Goal: Information Seeking & Learning: Learn about a topic

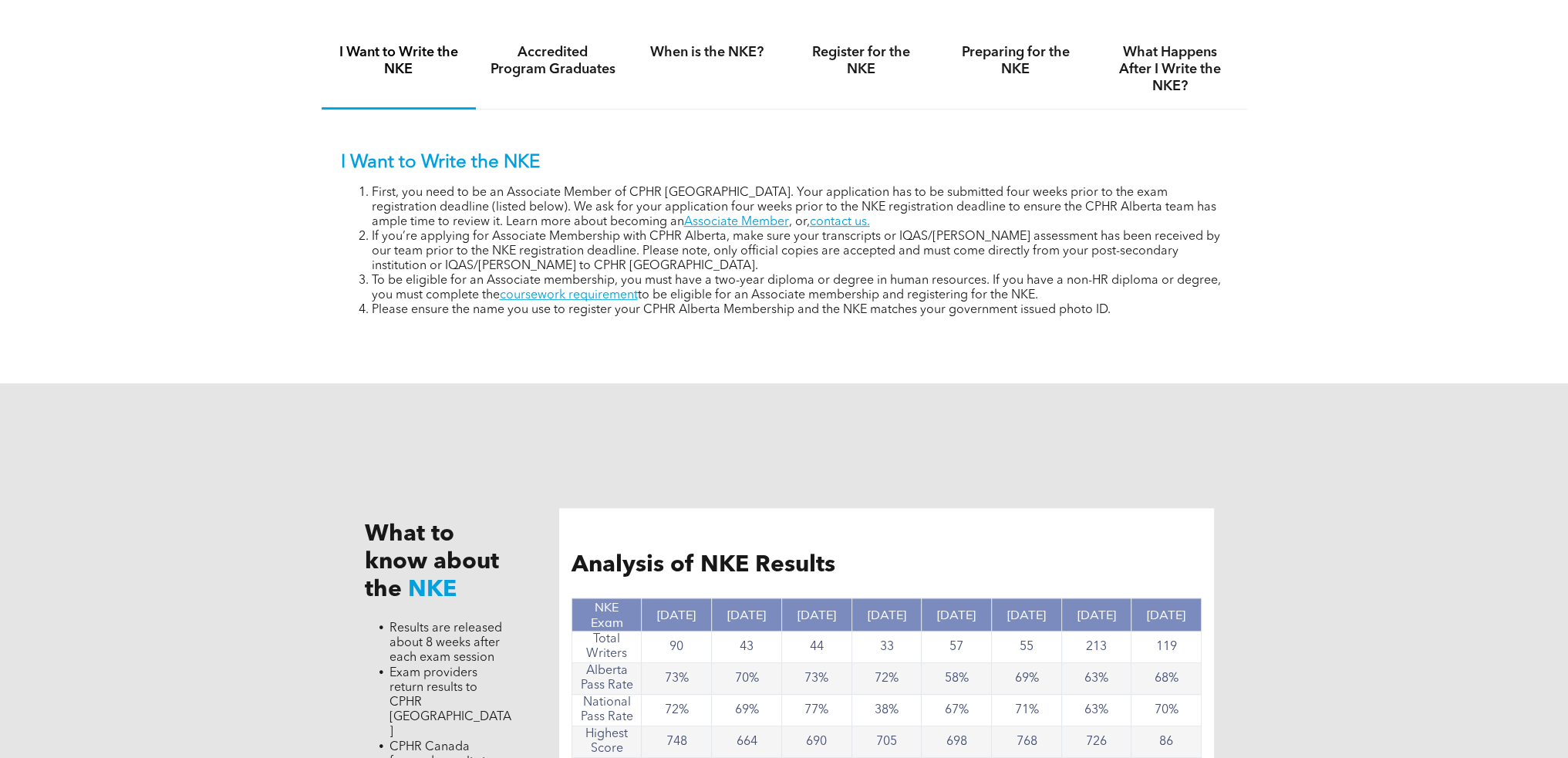
scroll to position [1465, 0]
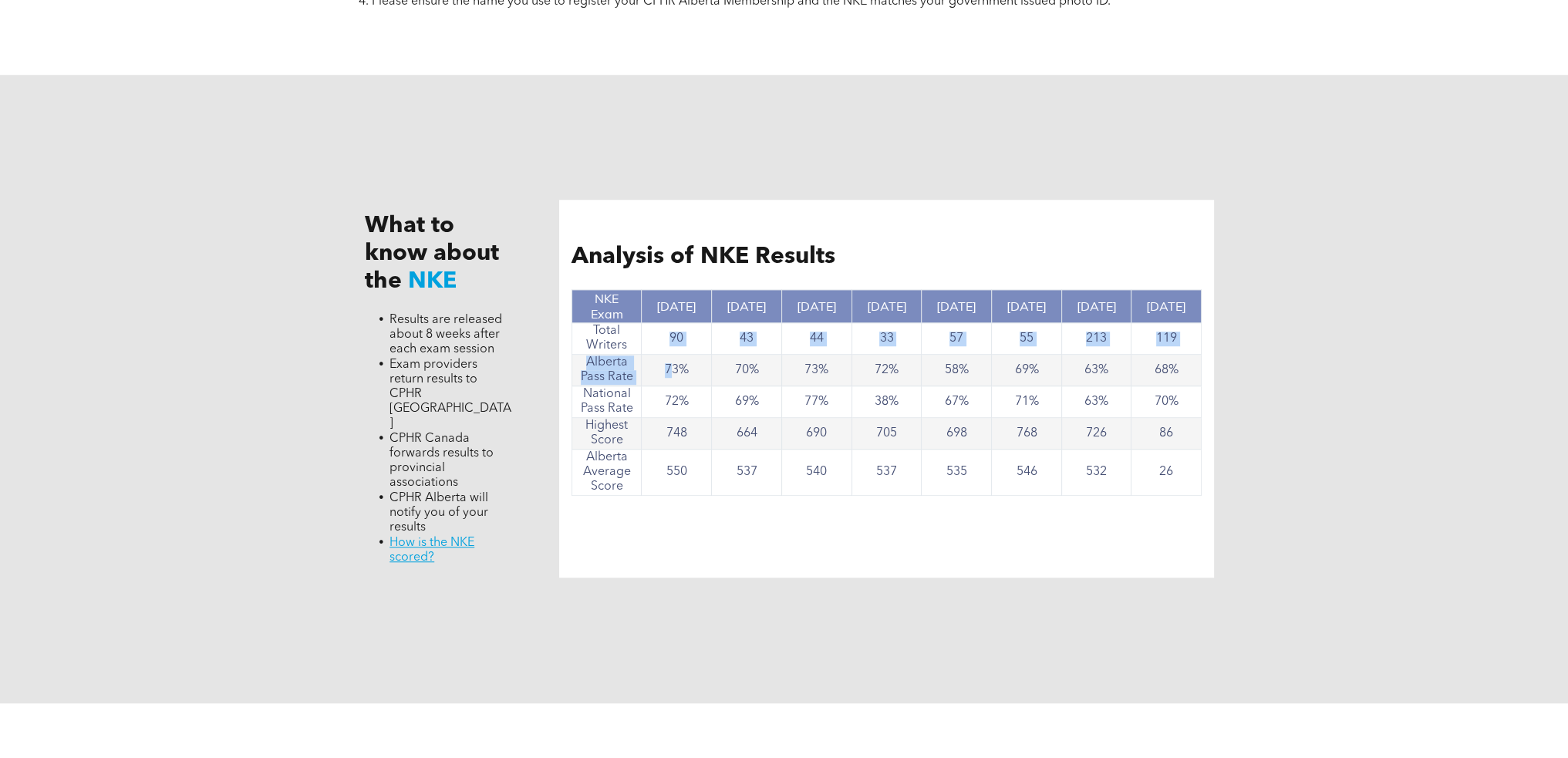
drag, startPoint x: 661, startPoint y: 333, endPoint x: 669, endPoint y: 367, distance: 34.9
click at [669, 367] on tbody "NKE Exam Nov, 2024 Nov. 2023 June 2023 Nov. 2022 Nov. 2021 May 2021 Oct. 2020 J…" at bounding box center [887, 392] width 630 height 206
click at [530, 413] on div "What to know about the NKE Results are released about 8 weeks after each exam s…" at bounding box center [784, 389] width 925 height 629
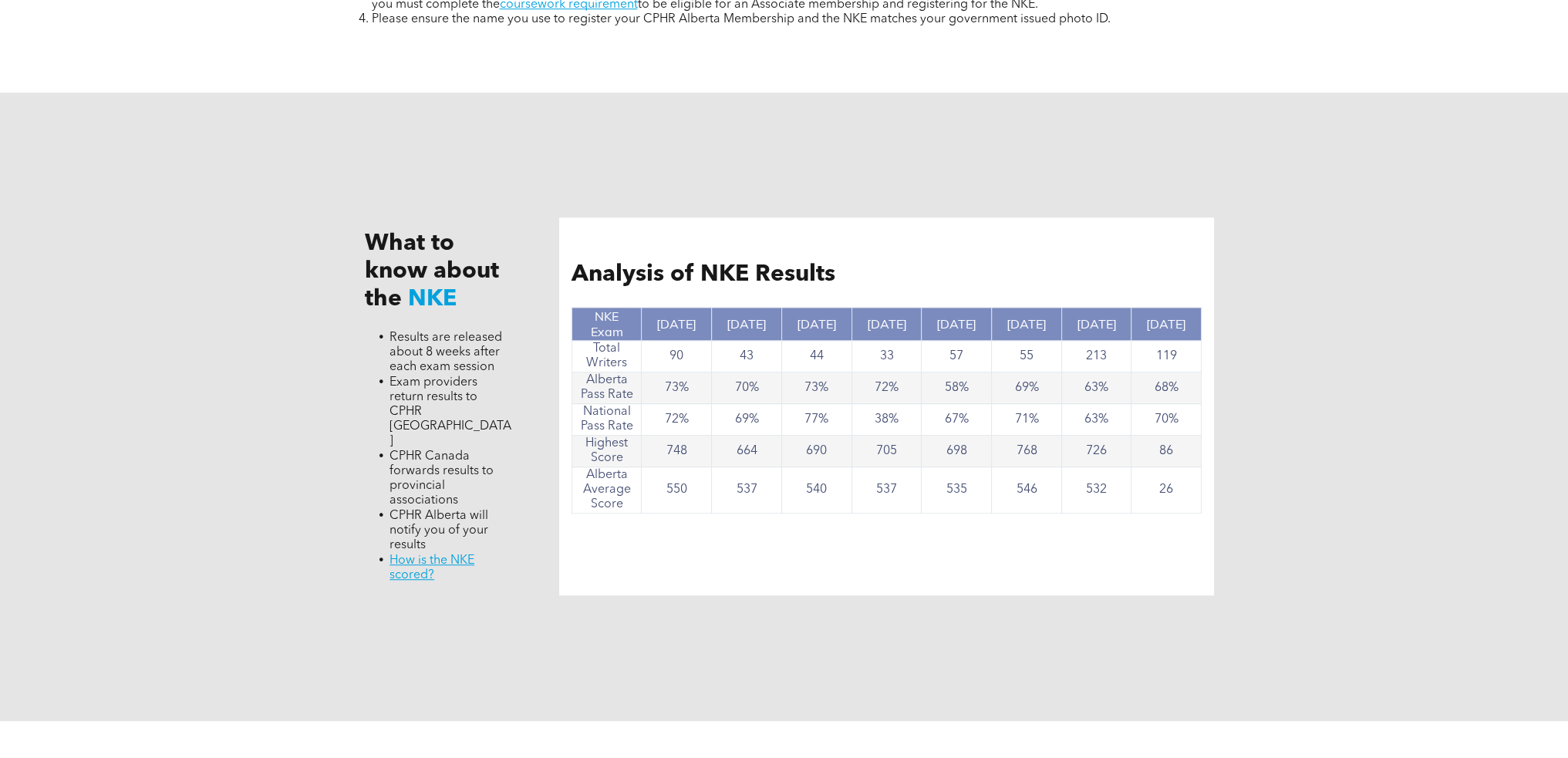
scroll to position [1388, 0]
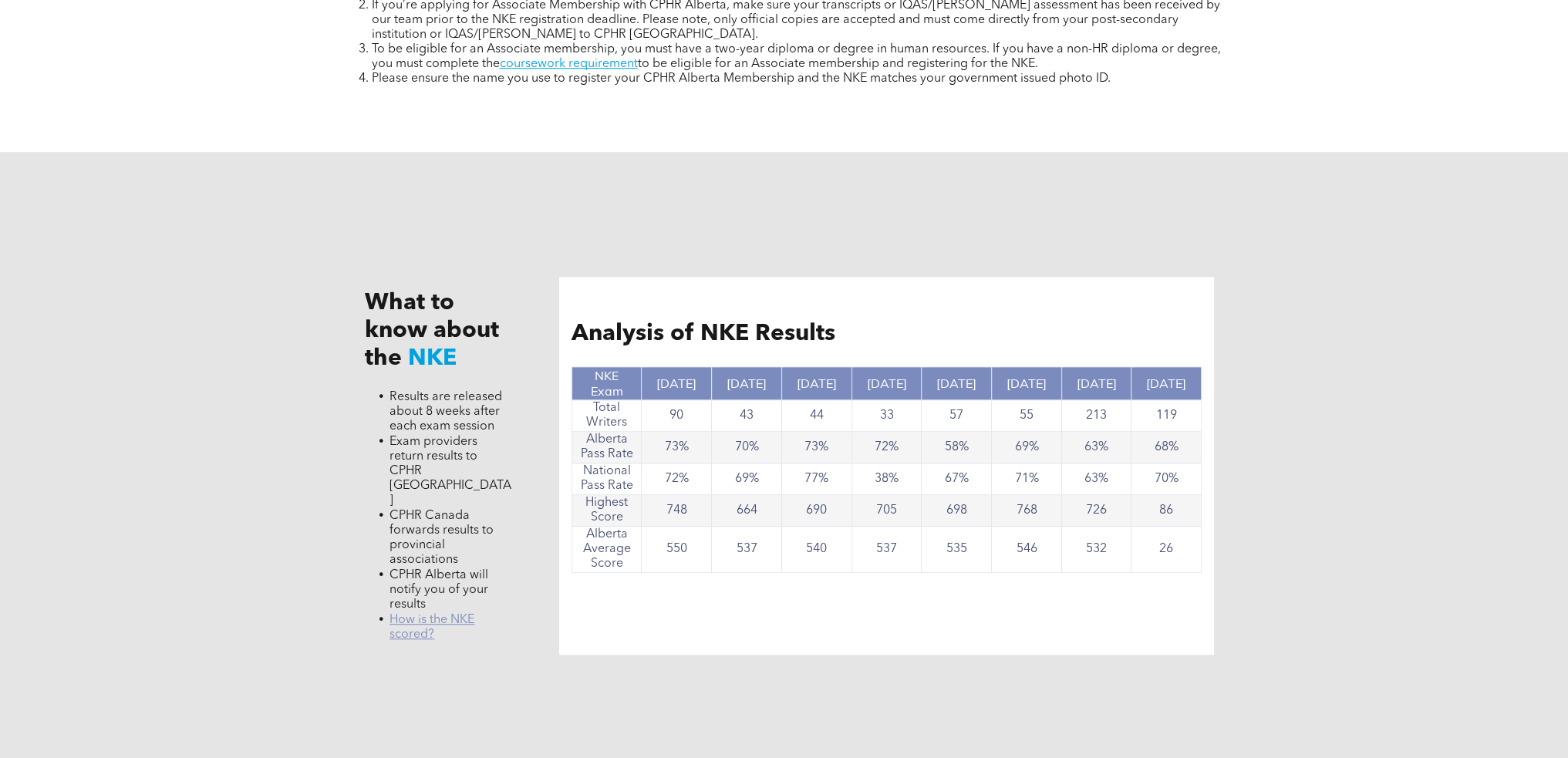
click at [459, 614] on link "﻿ How is the NKE scored?" at bounding box center [431, 626] width 85 height 27
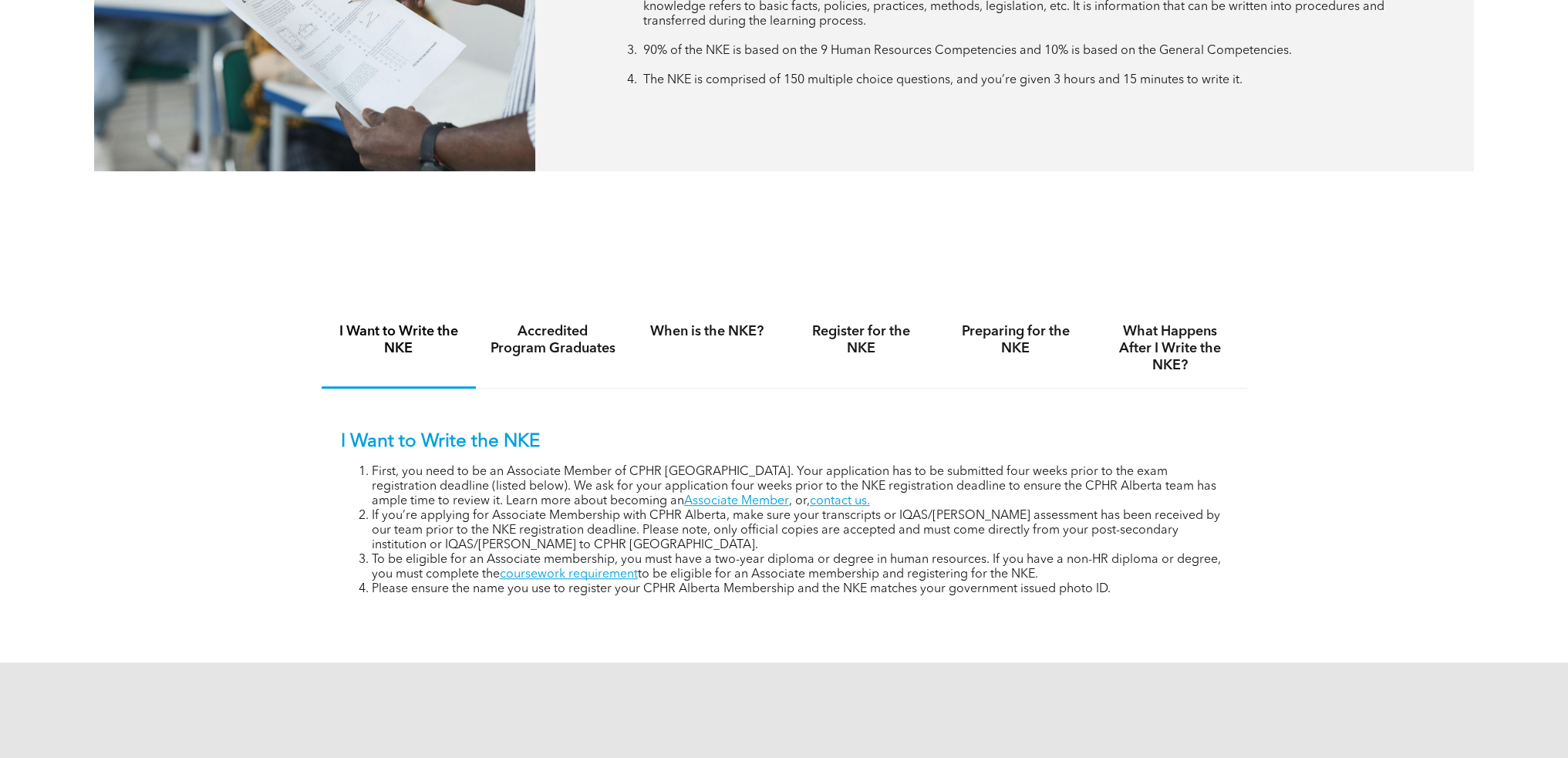
scroll to position [848, 0]
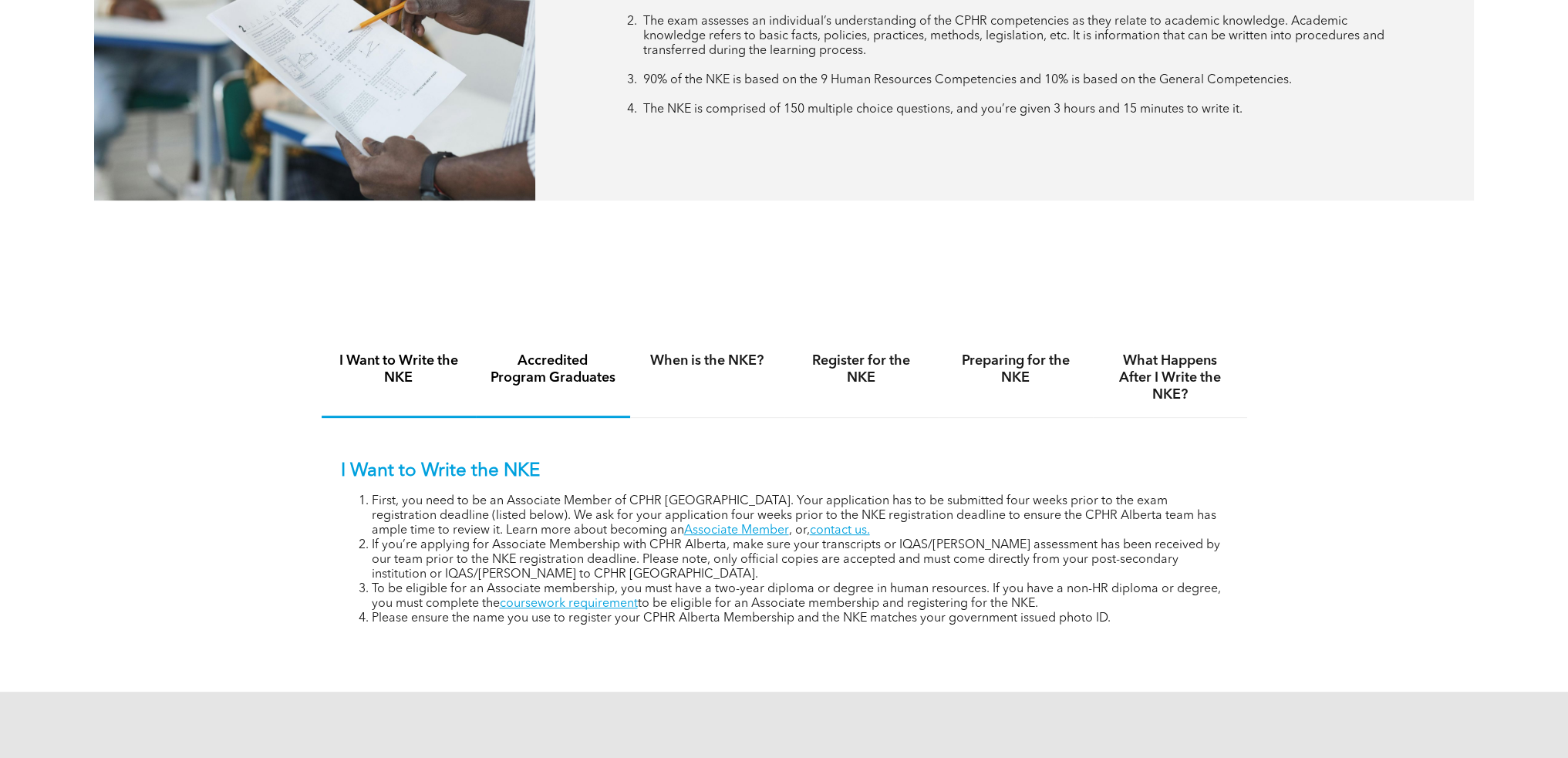
click at [561, 382] on h4 "Accredited Program Graduates" at bounding box center [553, 370] width 127 height 34
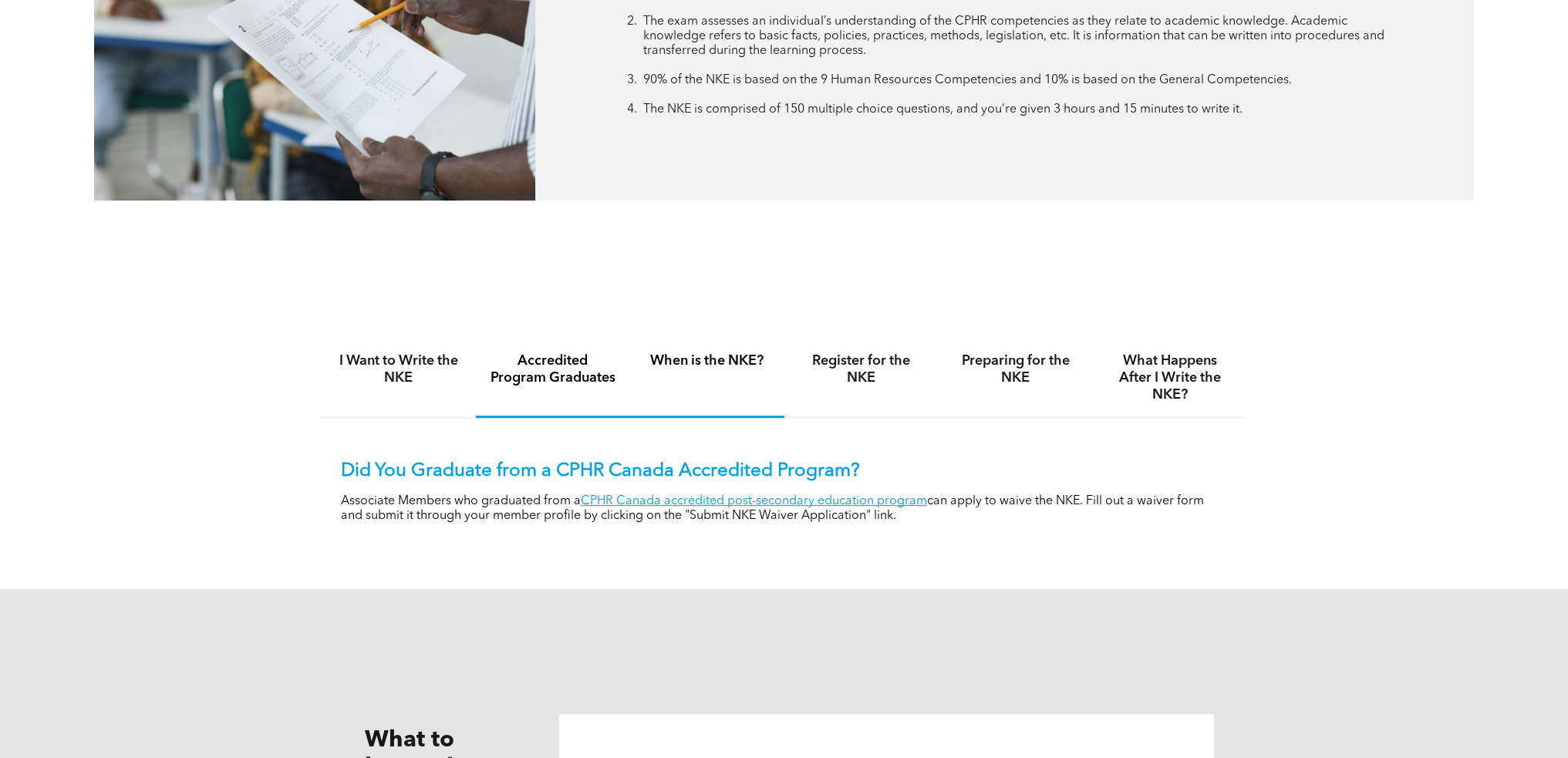
click at [744, 366] on h4 "When is the NKE?" at bounding box center [707, 361] width 127 height 17
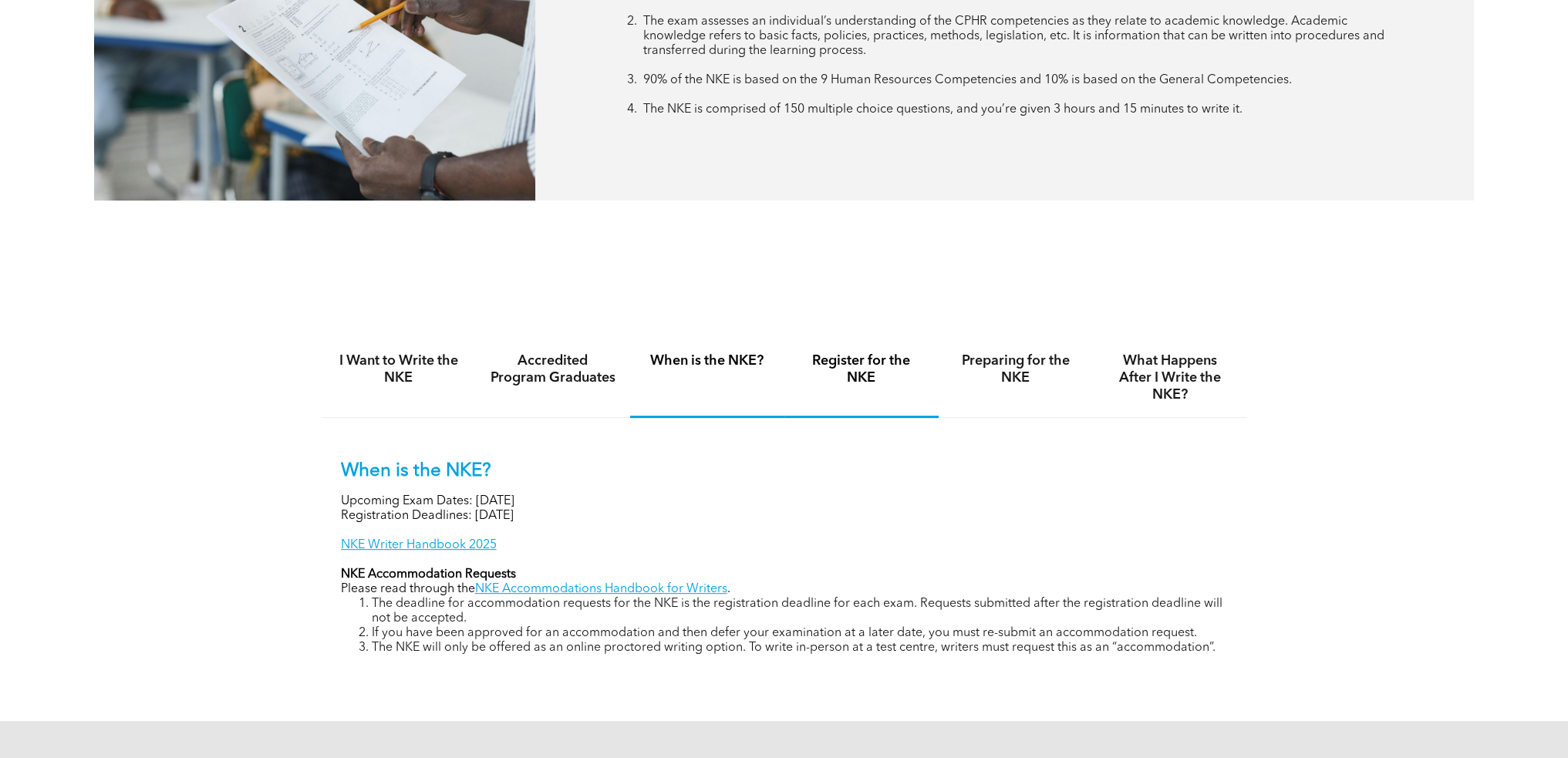
click at [886, 373] on h4 "Register for the NKE" at bounding box center [862, 370] width 127 height 34
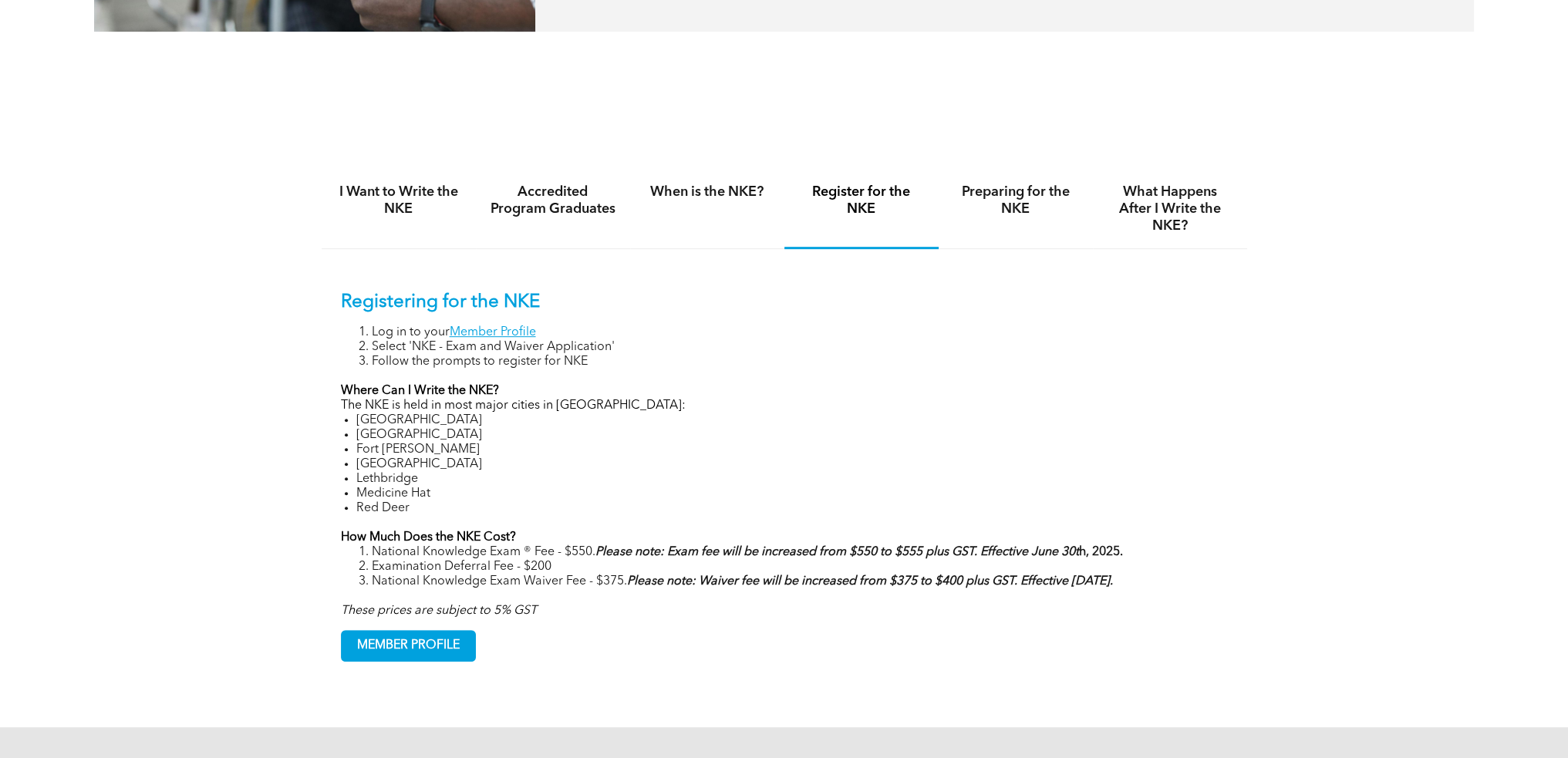
scroll to position [1157, 0]
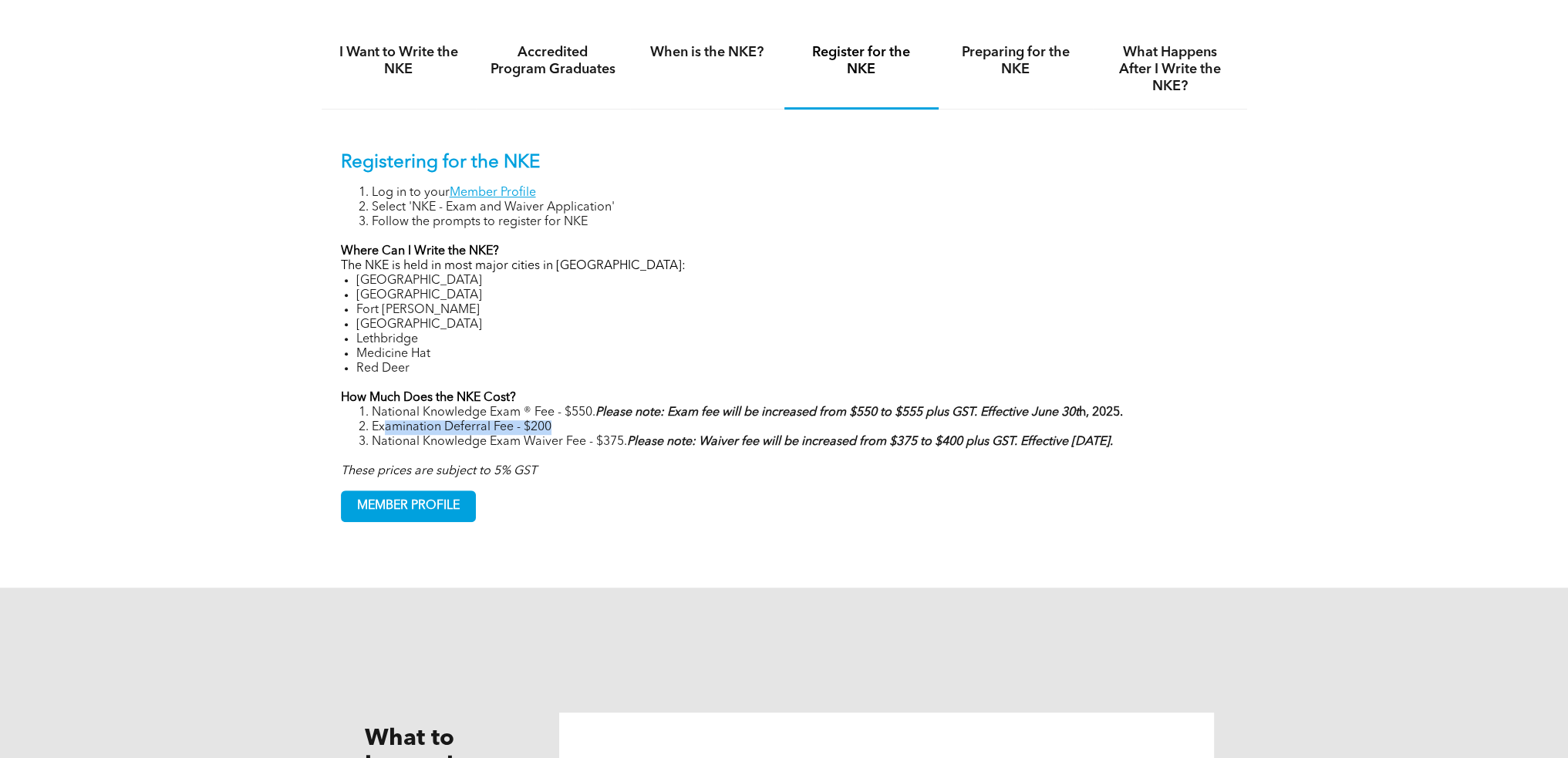
drag, startPoint x: 383, startPoint y: 429, endPoint x: 620, endPoint y: 432, distance: 237.0
click at [620, 432] on li "Examination Deferral Fee - $200" at bounding box center [799, 428] width 856 height 15
click at [480, 283] on li "Calgary" at bounding box center [792, 281] width 872 height 15
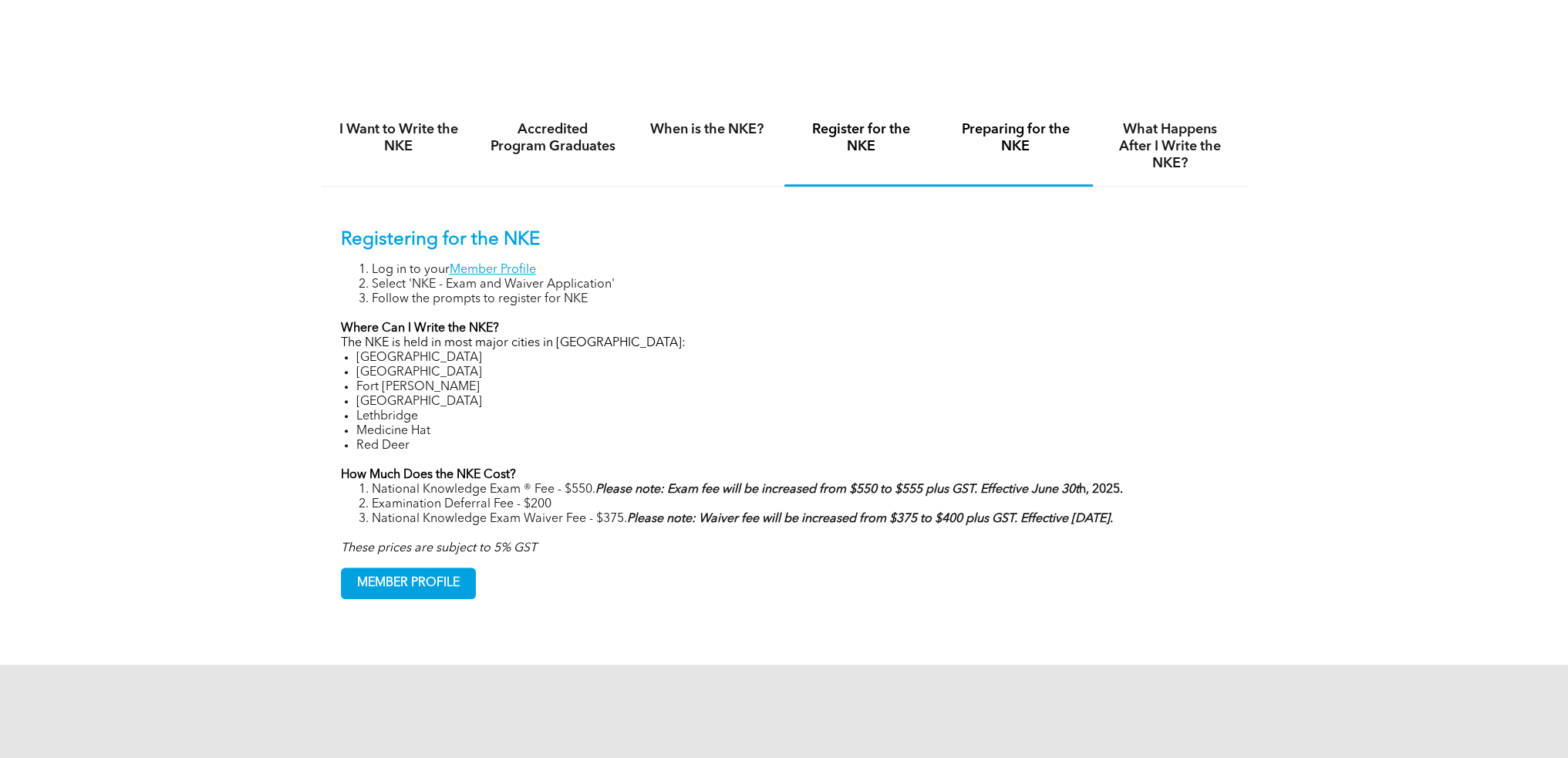
click at [1004, 147] on h4 "Preparing for the NKE" at bounding box center [1016, 138] width 127 height 34
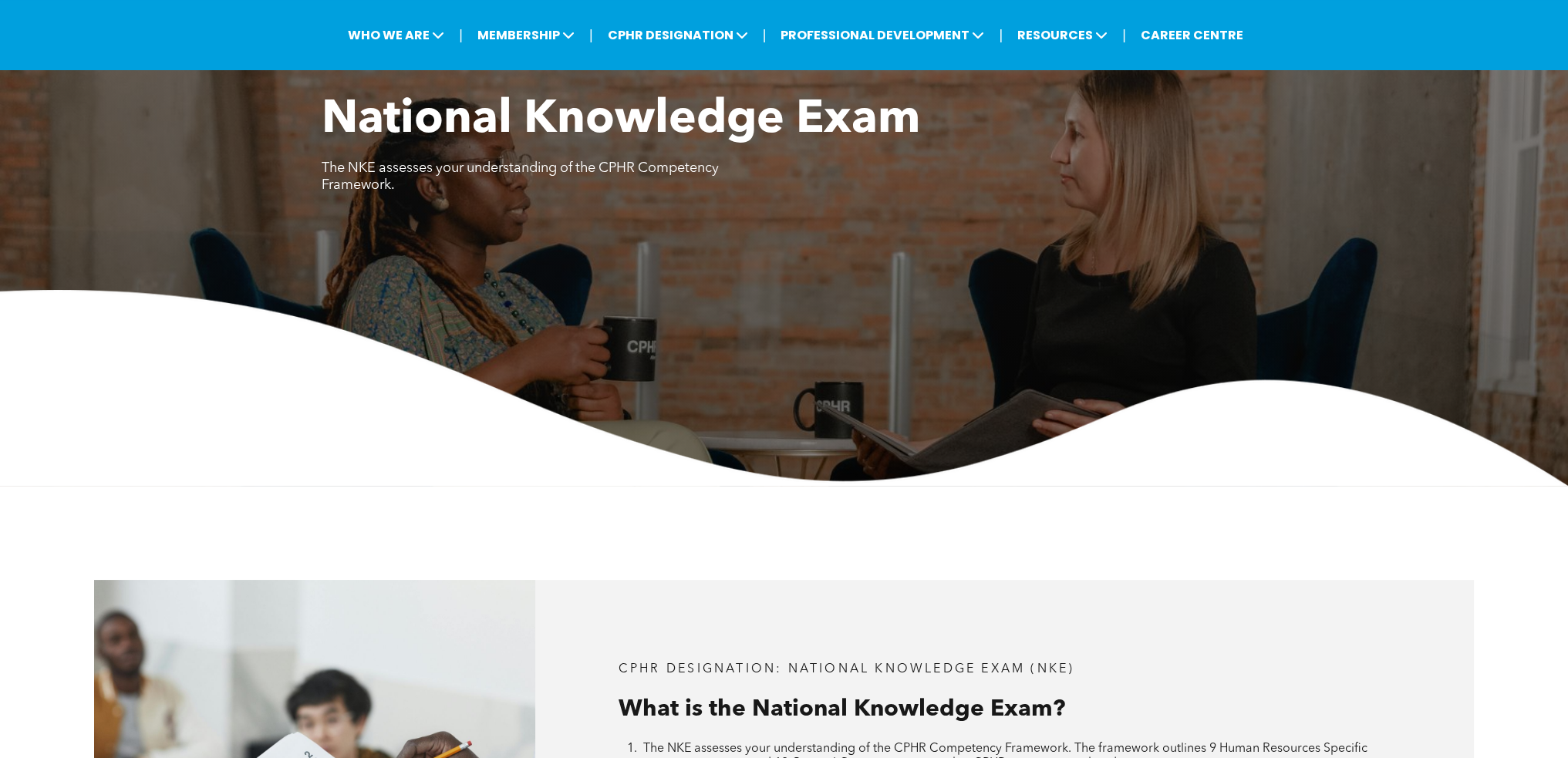
scroll to position [0, 0]
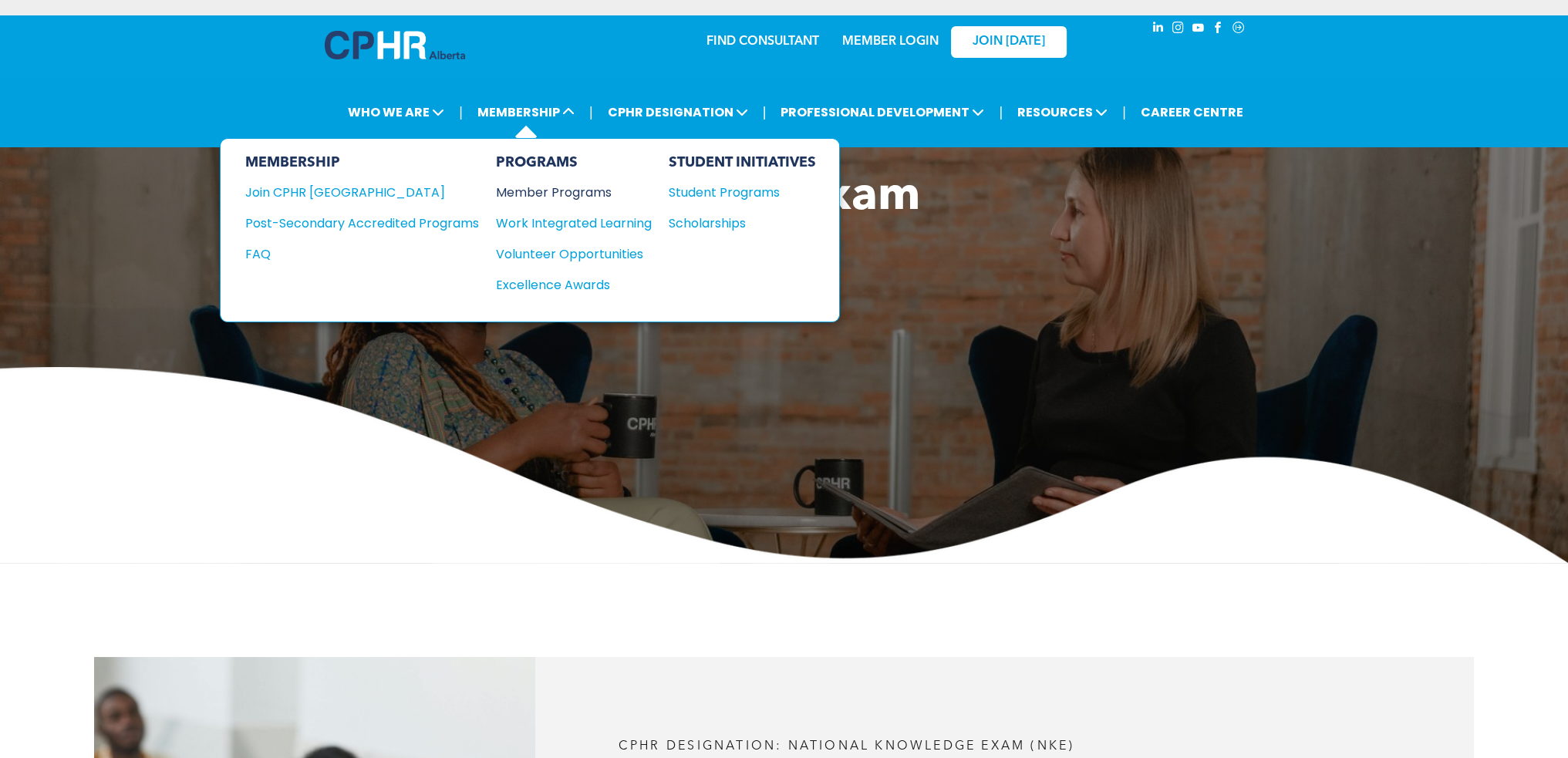
click at [568, 193] on div "Member Programs" at bounding box center [566, 192] width 140 height 19
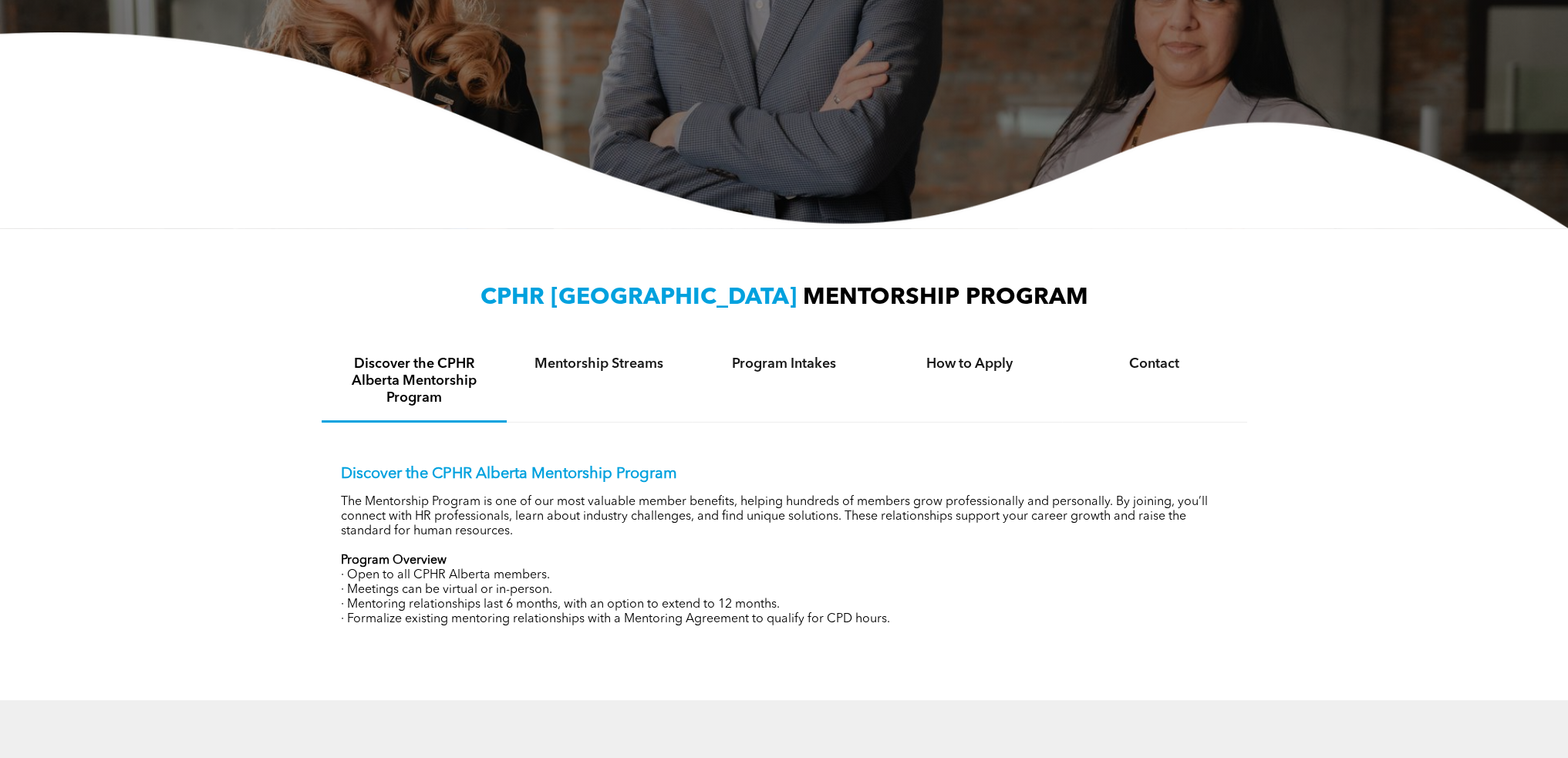
scroll to position [386, 0]
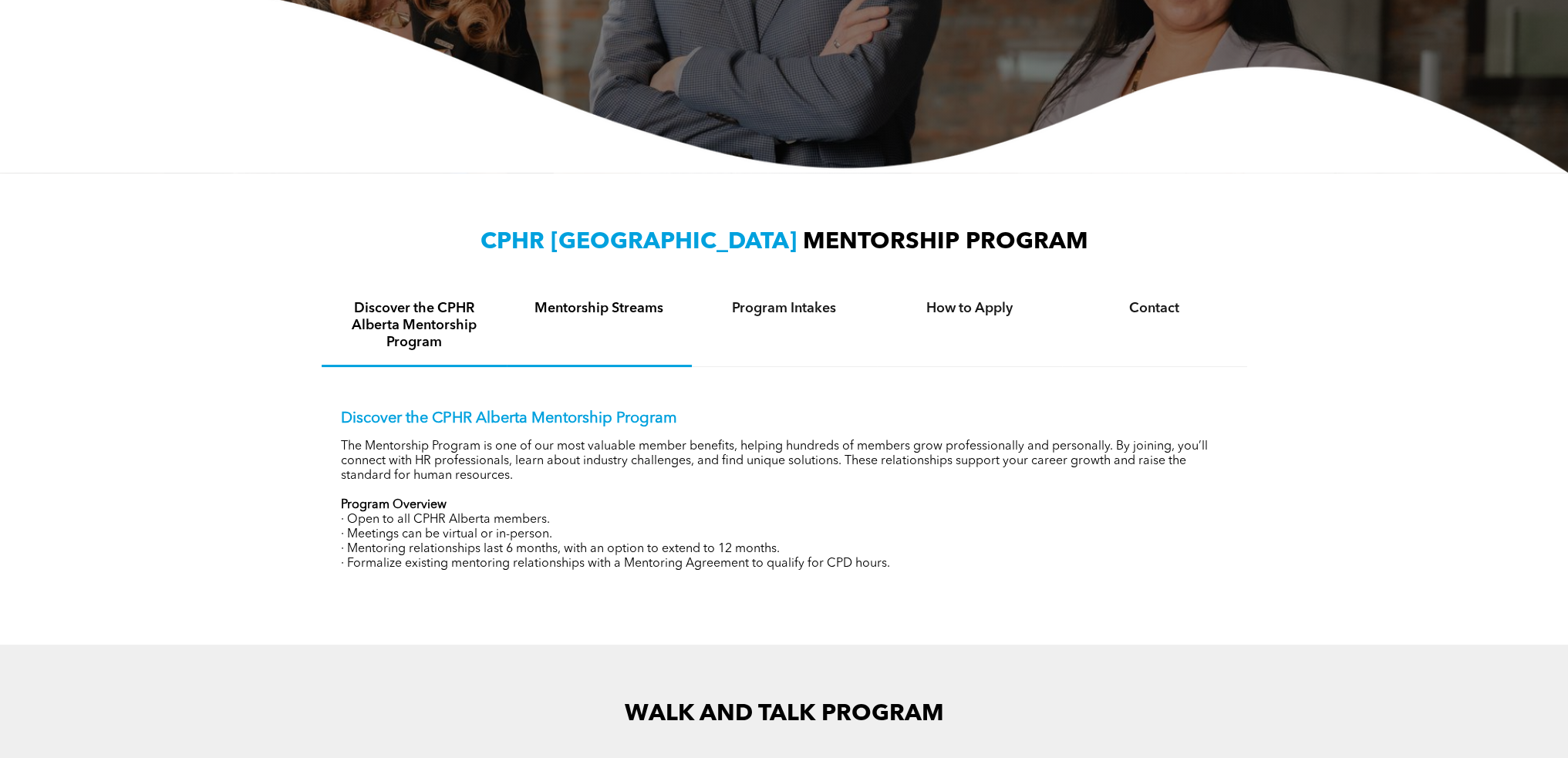
click at [606, 314] on h4 "Mentorship Streams" at bounding box center [599, 308] width 157 height 17
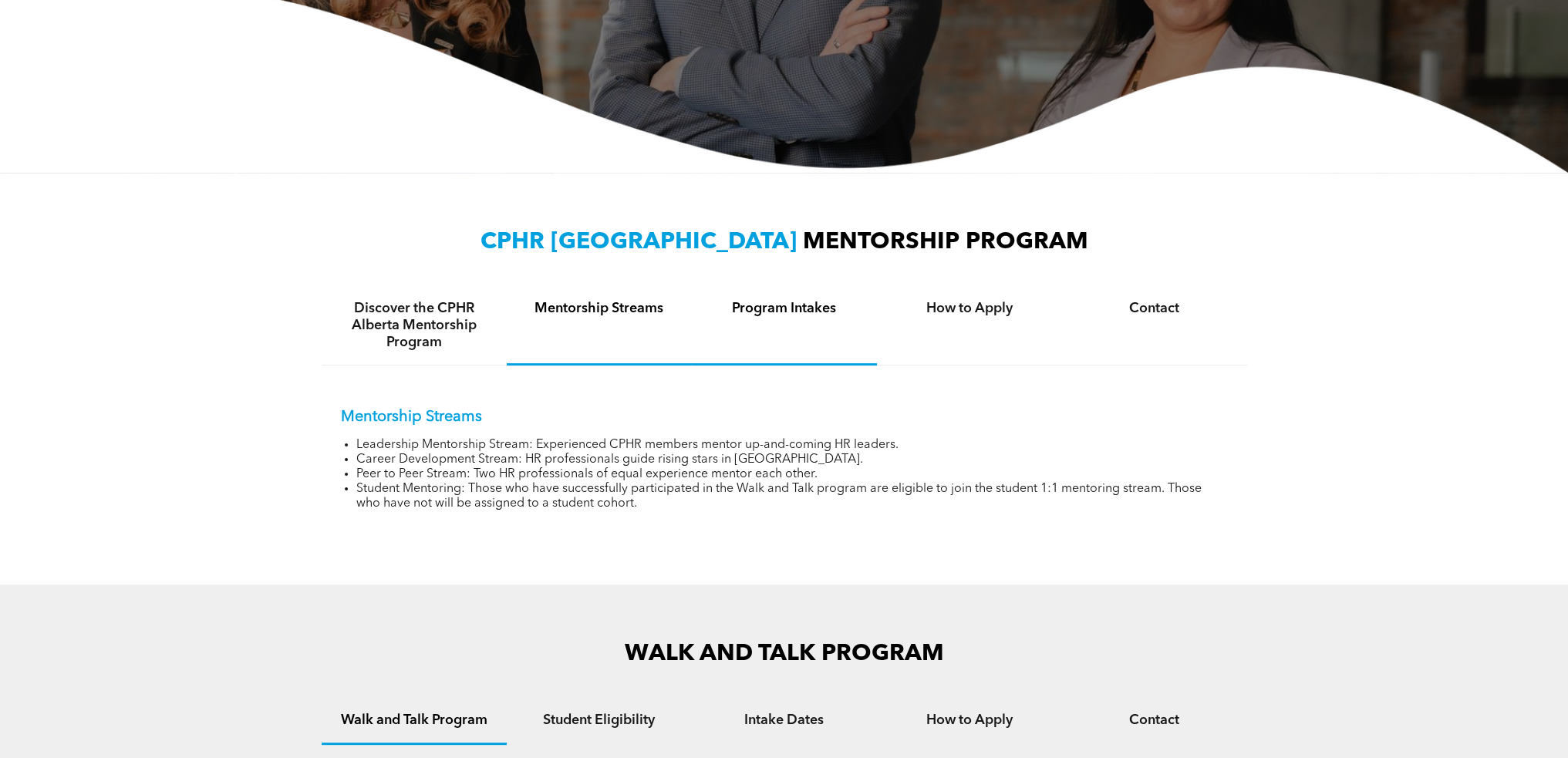
click at [772, 313] on h4 "Program Intakes" at bounding box center [784, 308] width 157 height 17
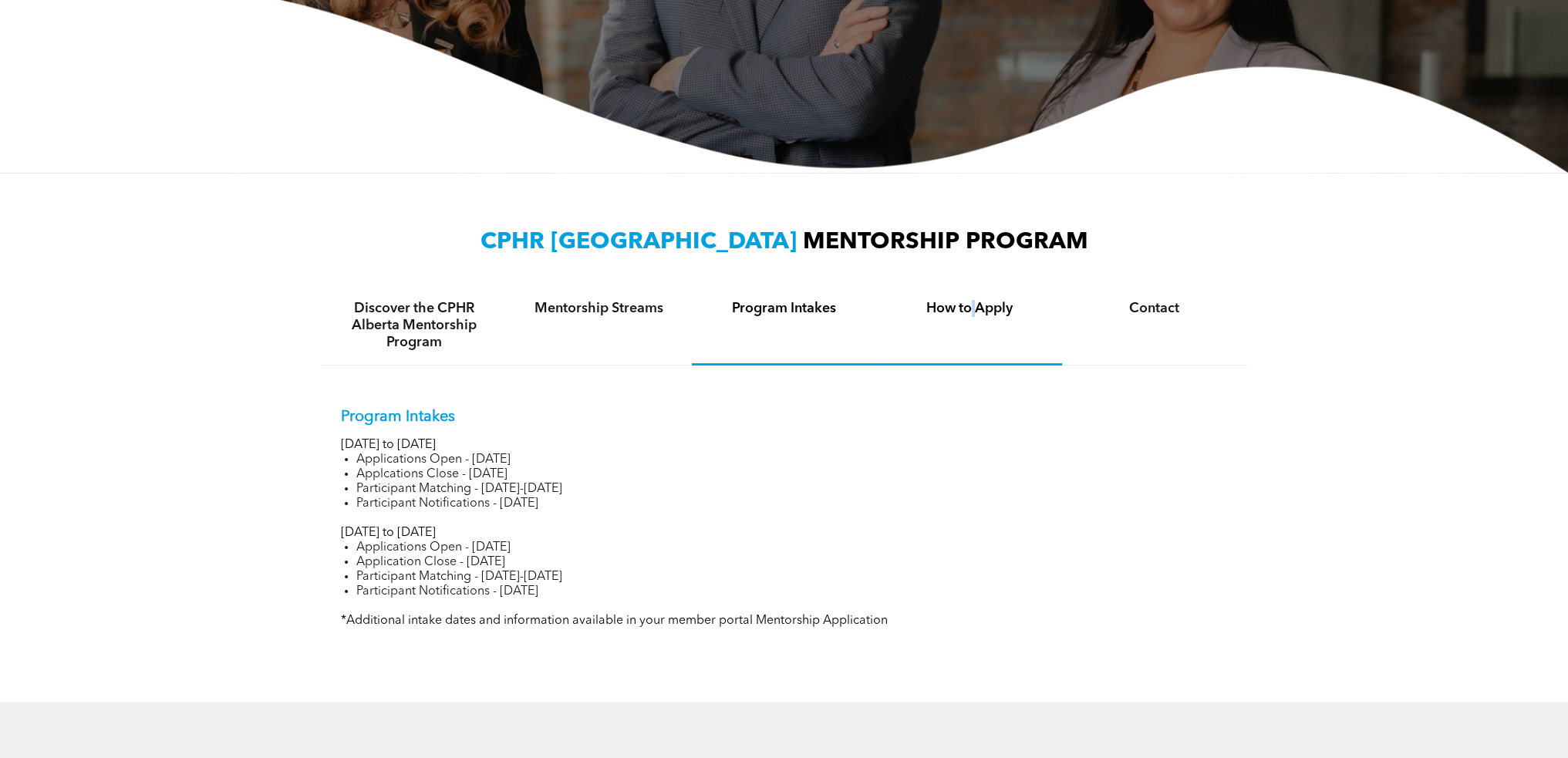
click at [973, 313] on h4 "How to Apply" at bounding box center [969, 308] width 157 height 17
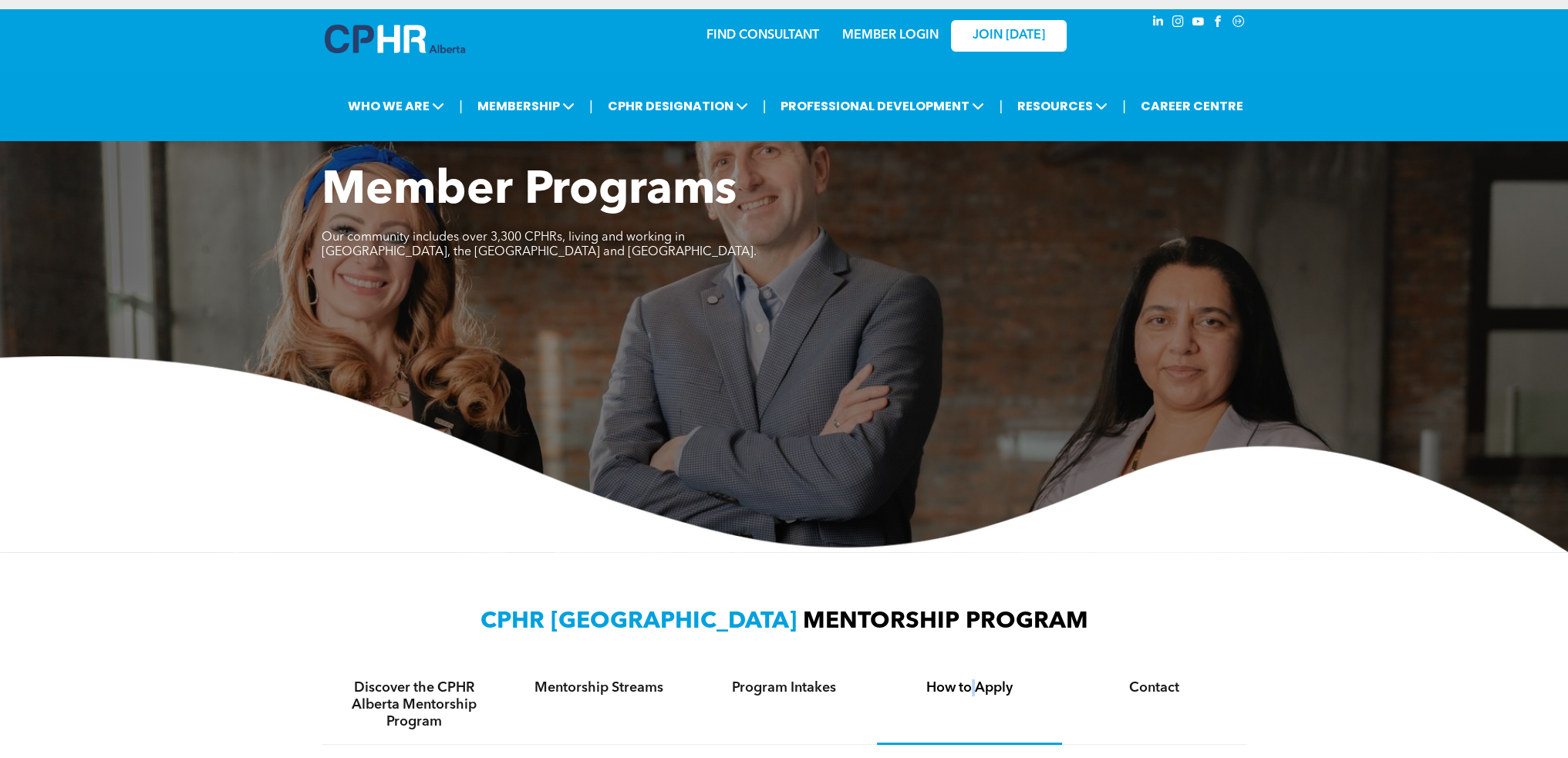
scroll to position [0, 0]
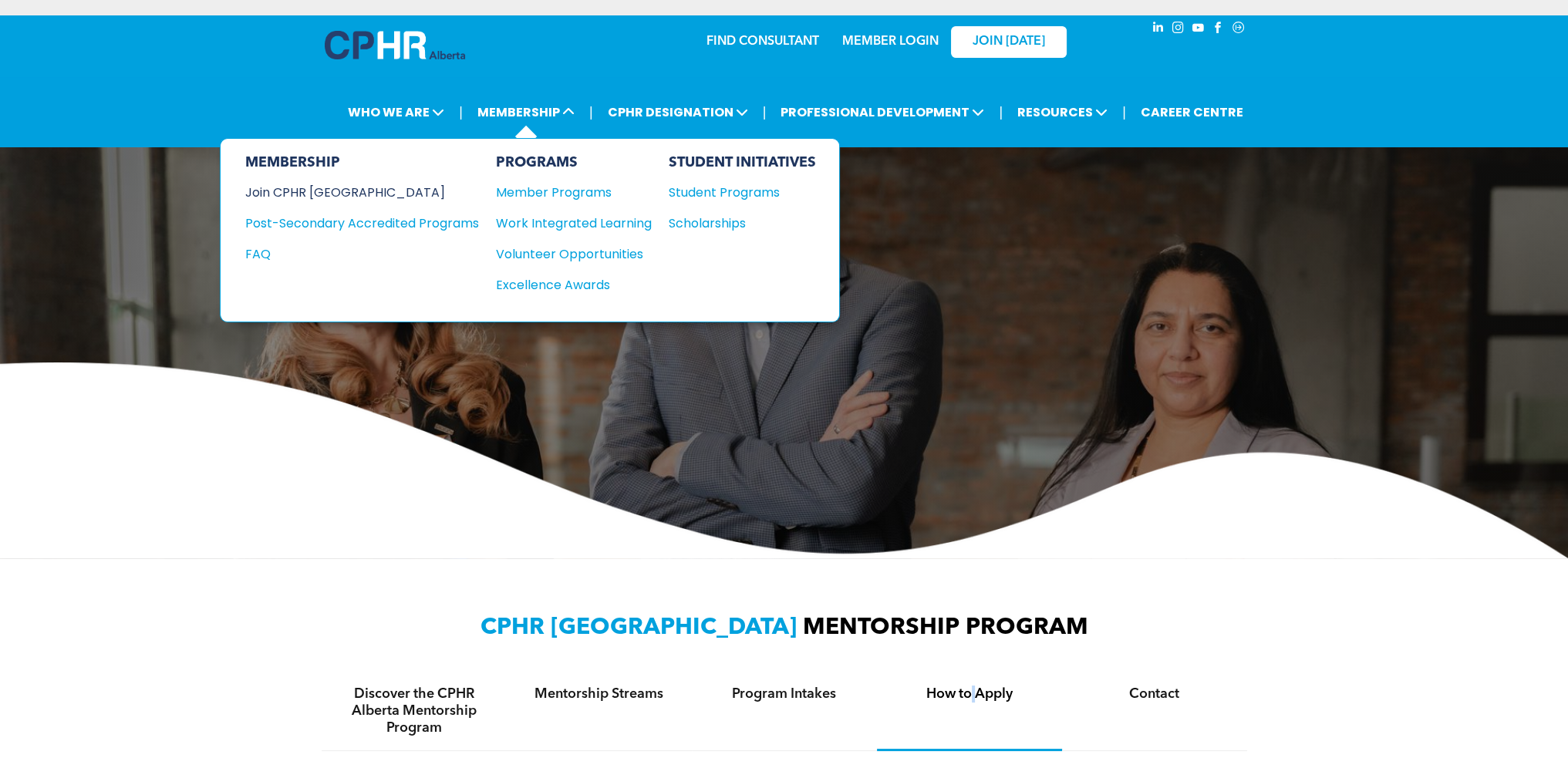
click at [332, 191] on div "Join CPHR [GEOGRAPHIC_DATA]" at bounding box center [350, 192] width 211 height 19
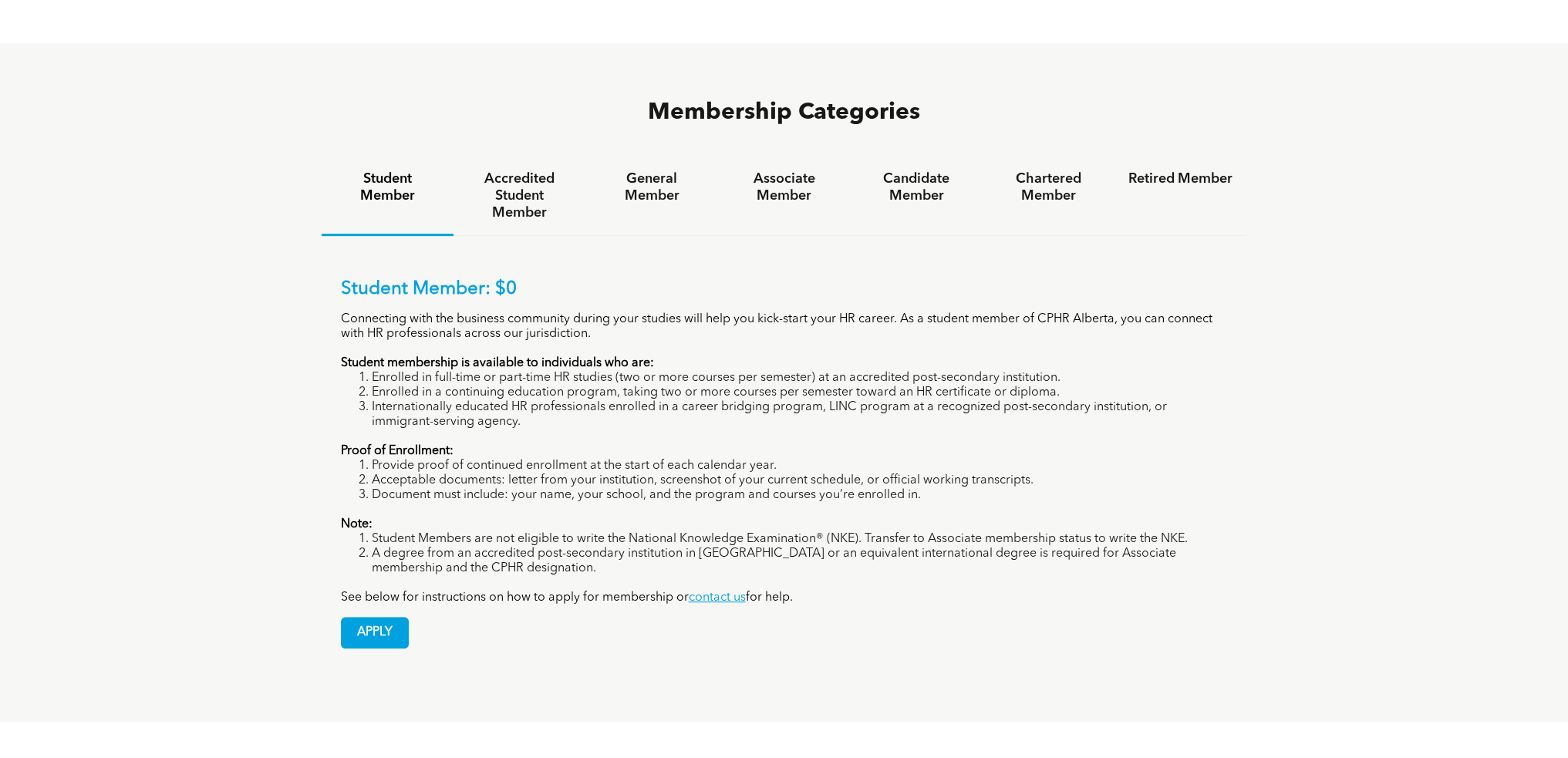
scroll to position [925, 0]
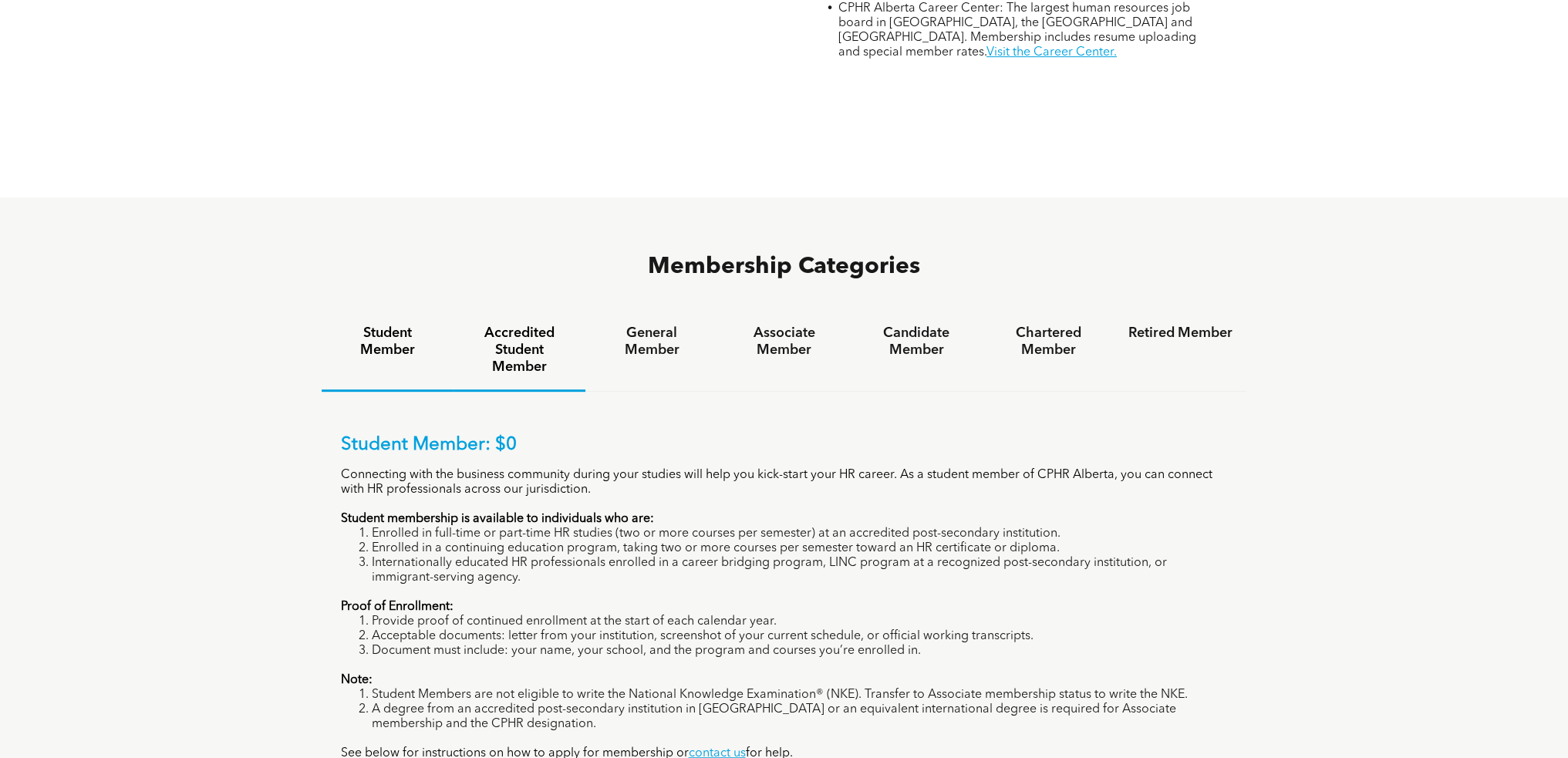
click at [516, 325] on h4 "Accredited Student Member" at bounding box center [519, 350] width 104 height 51
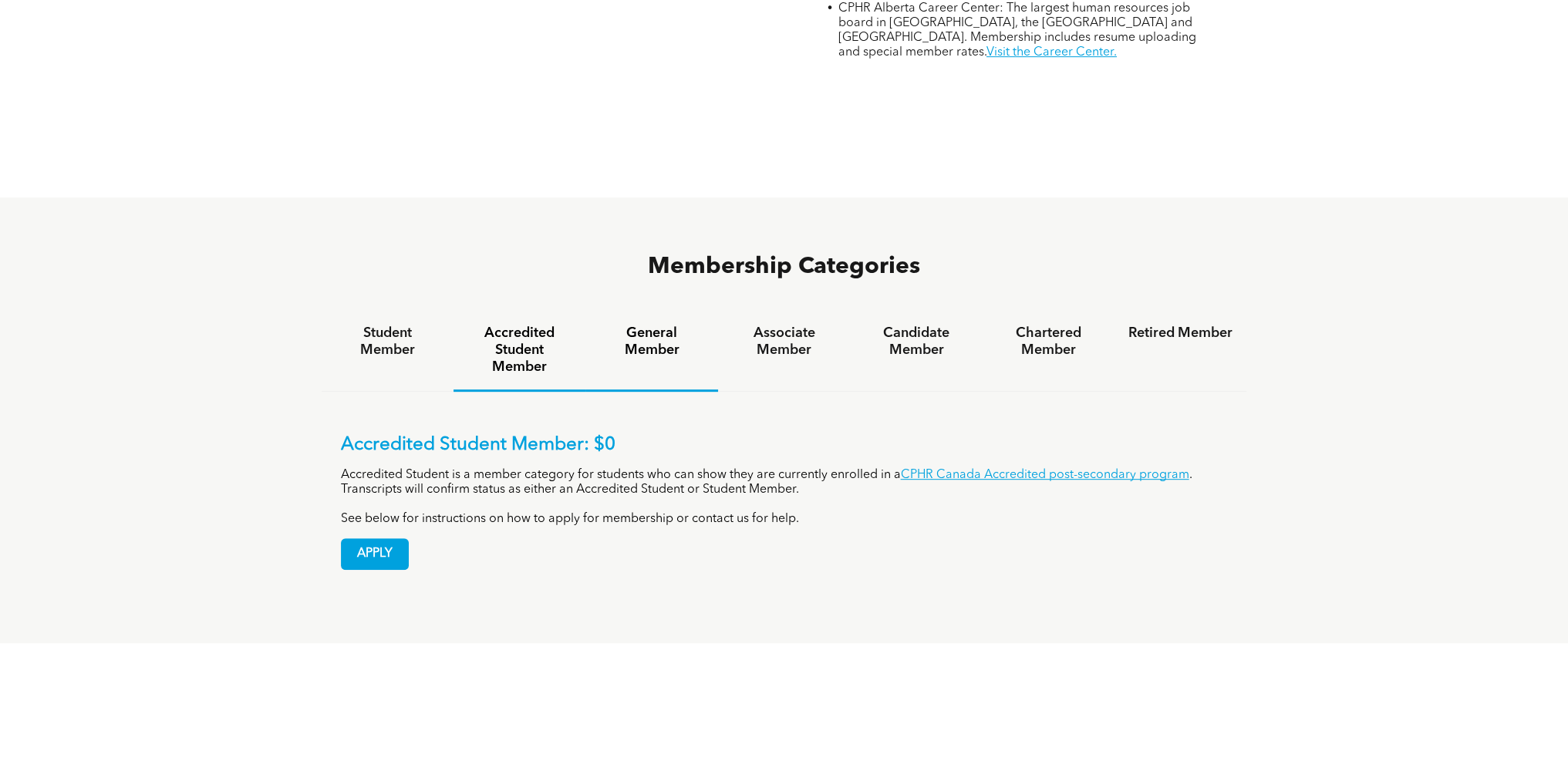
click at [648, 325] on h4 "General Member" at bounding box center [651, 341] width 104 height 34
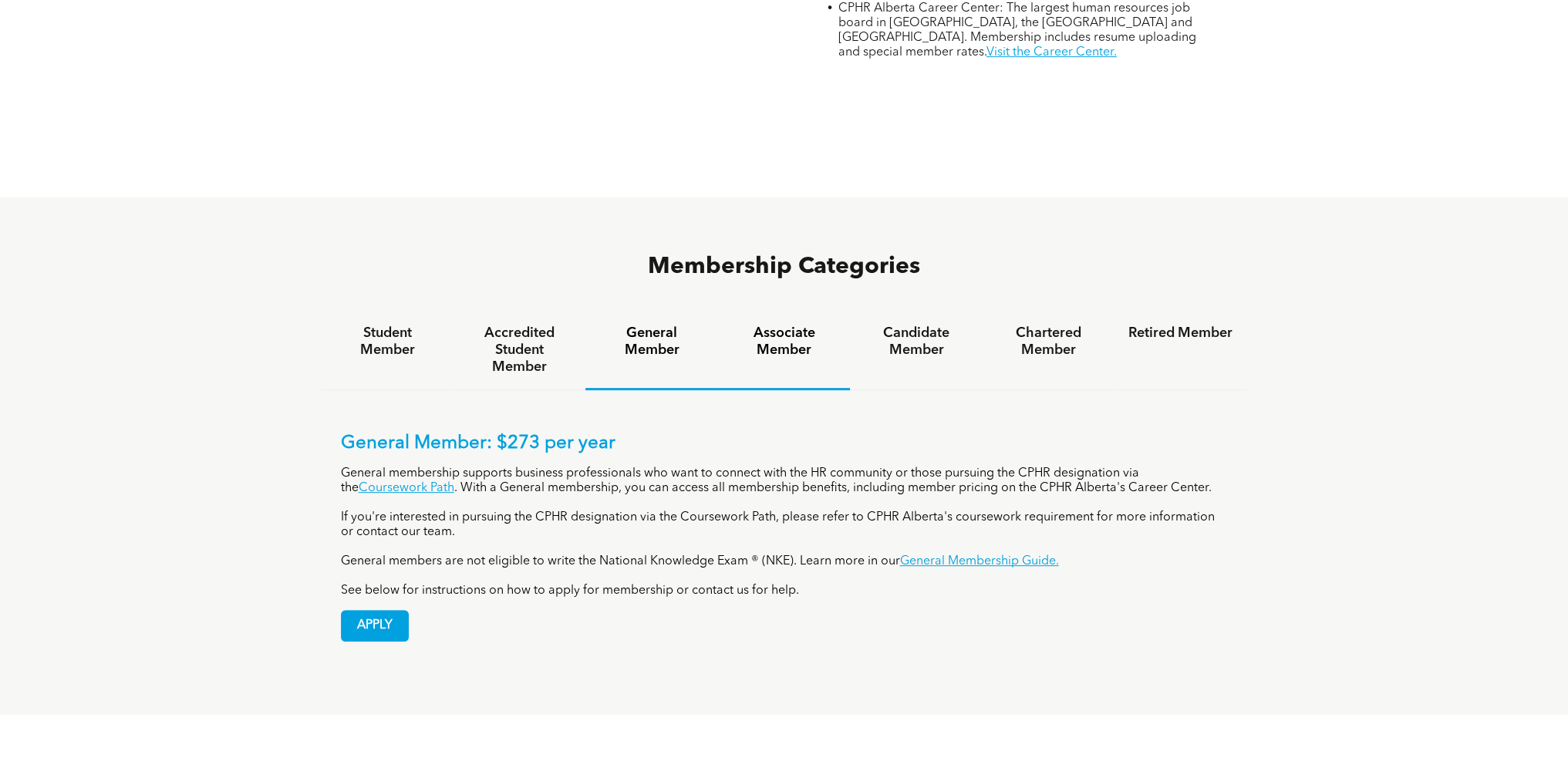
click at [794, 325] on h4 "Associate Member" at bounding box center [784, 341] width 104 height 34
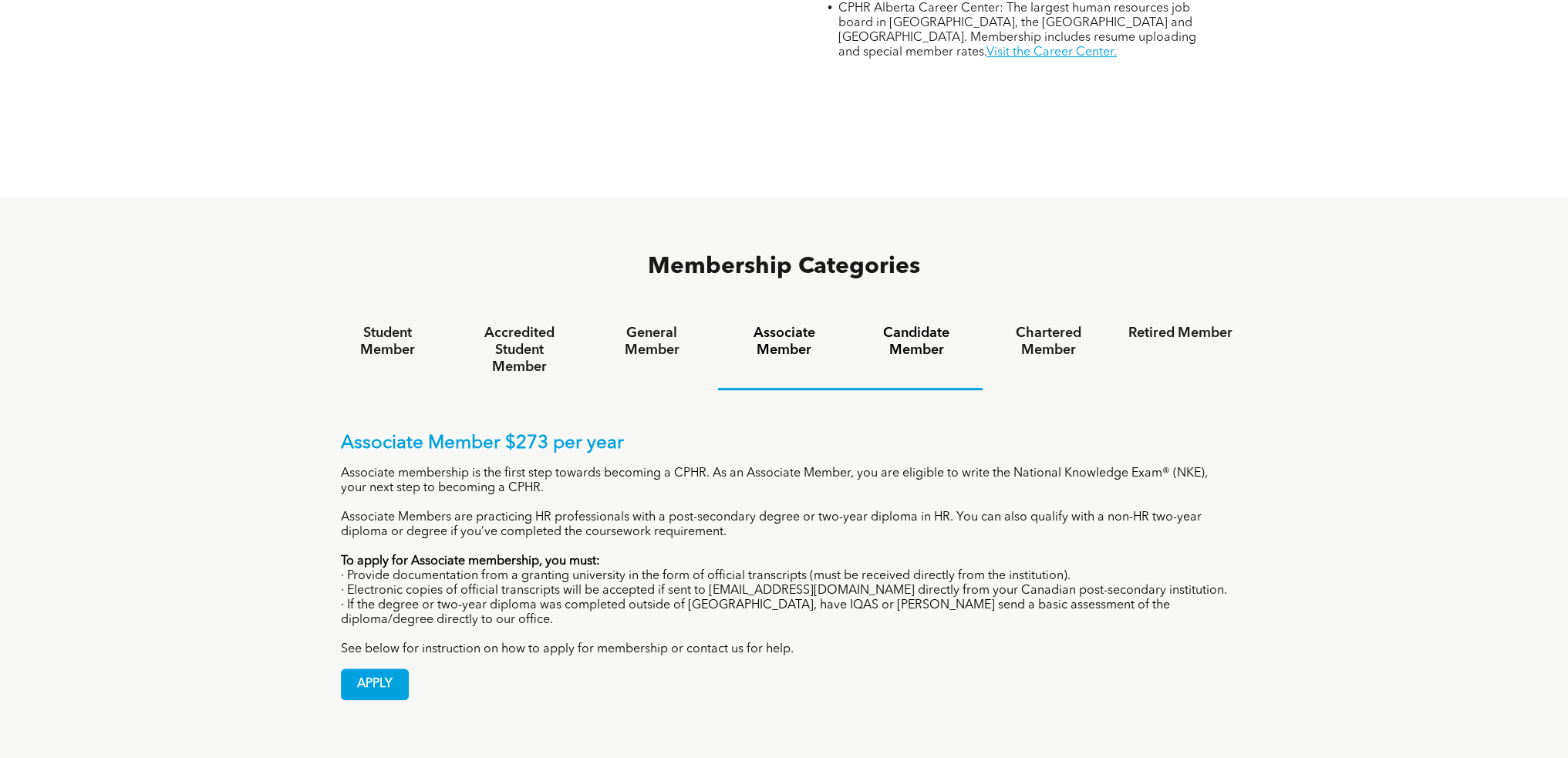
click at [912, 325] on h4 "Candidate Member" at bounding box center [916, 341] width 104 height 34
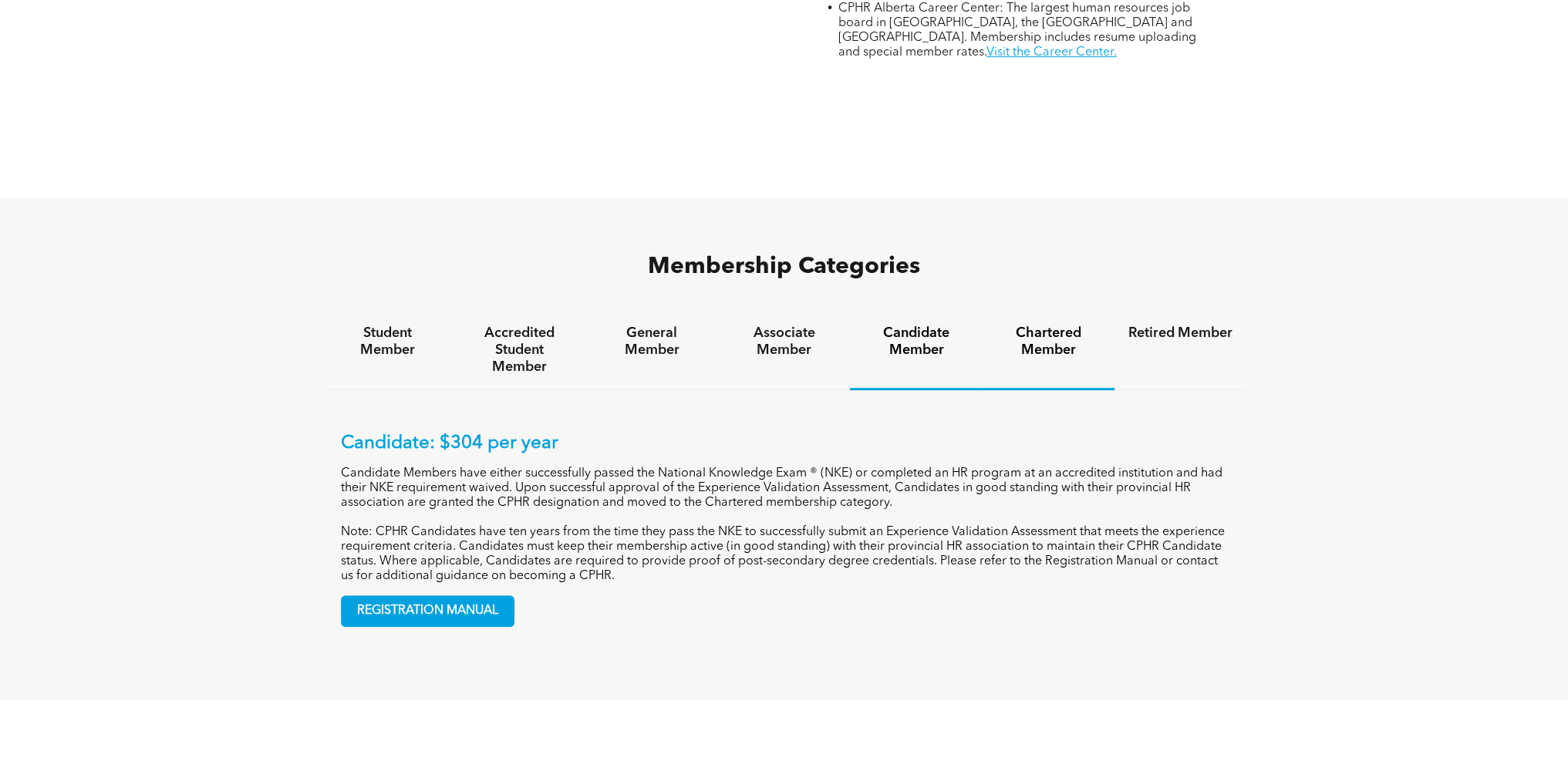
click at [1058, 325] on h4 "Chartered Member" at bounding box center [1048, 341] width 104 height 34
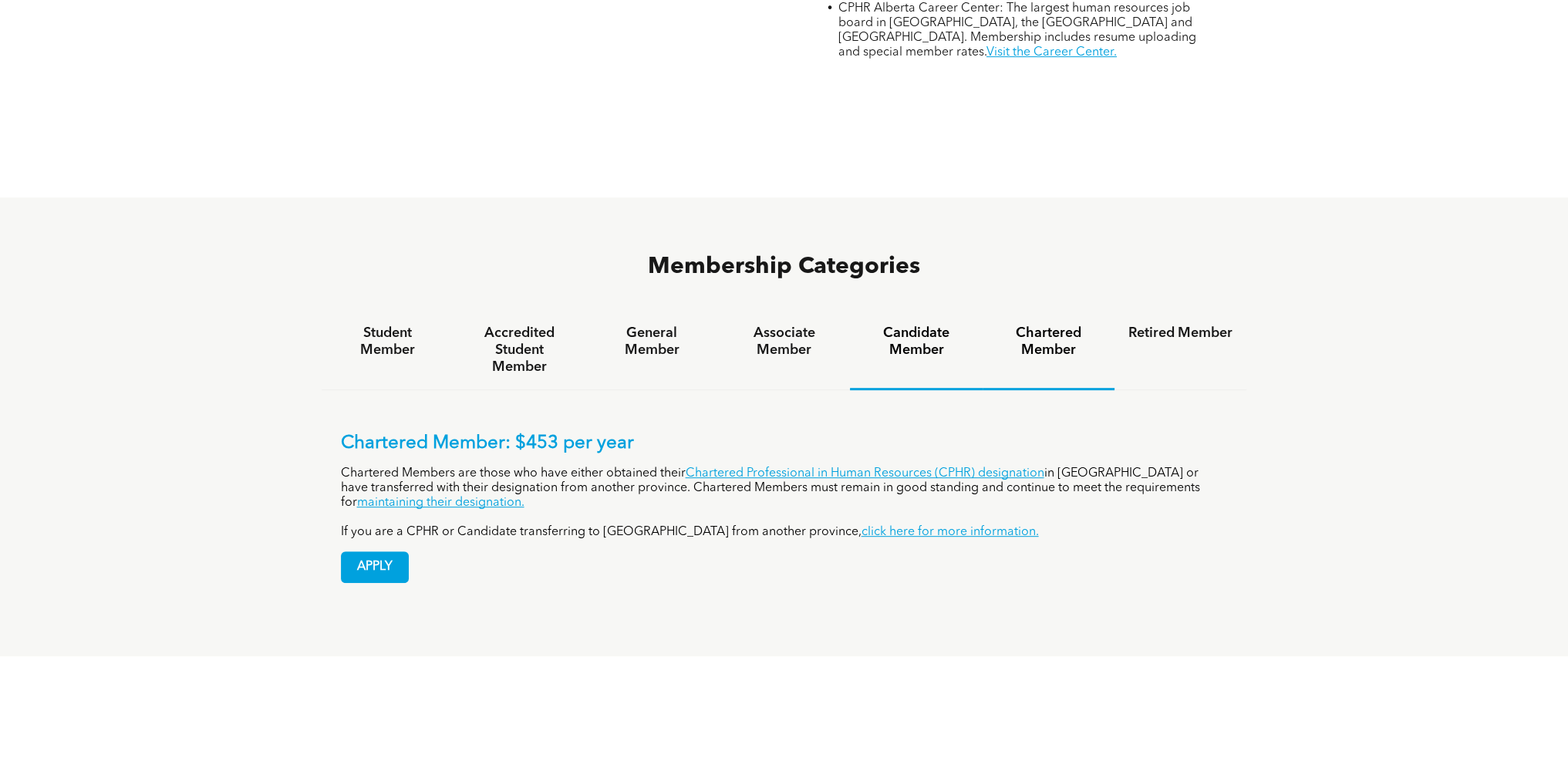
click at [917, 325] on h4 "Candidate Member" at bounding box center [916, 341] width 104 height 34
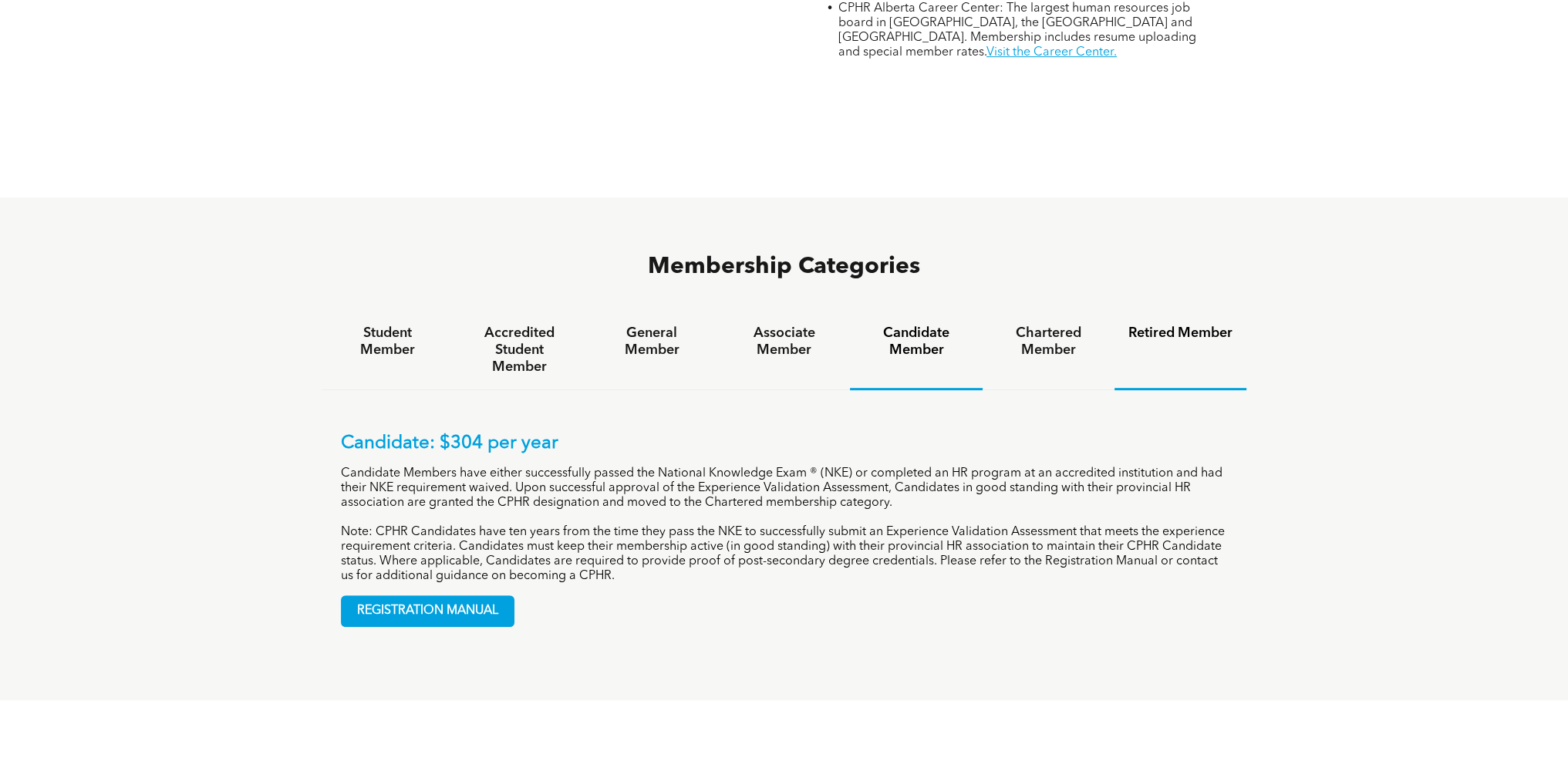
click at [1192, 325] on h4 "Retired Member" at bounding box center [1180, 333] width 104 height 17
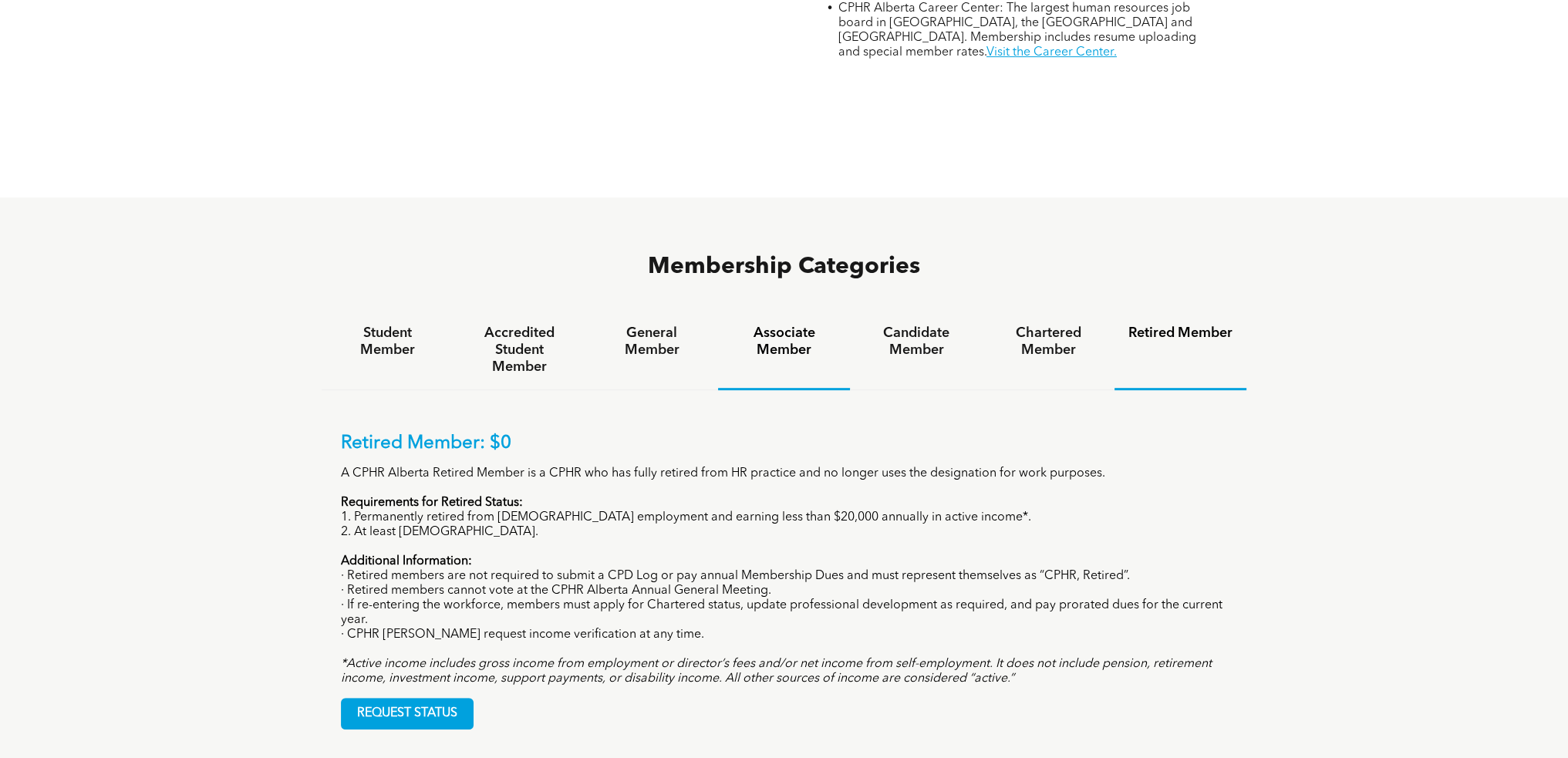
click at [785, 325] on h4 "Associate Member" at bounding box center [784, 341] width 104 height 34
